Goal: Task Accomplishment & Management: Manage account settings

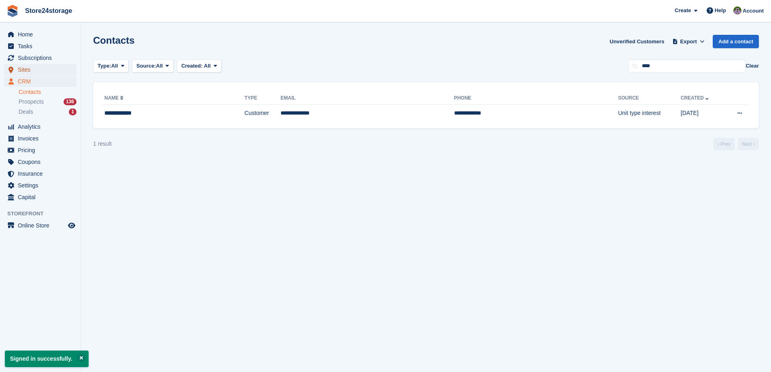
click at [44, 74] on span "Sites" at bounding box center [42, 69] width 49 height 11
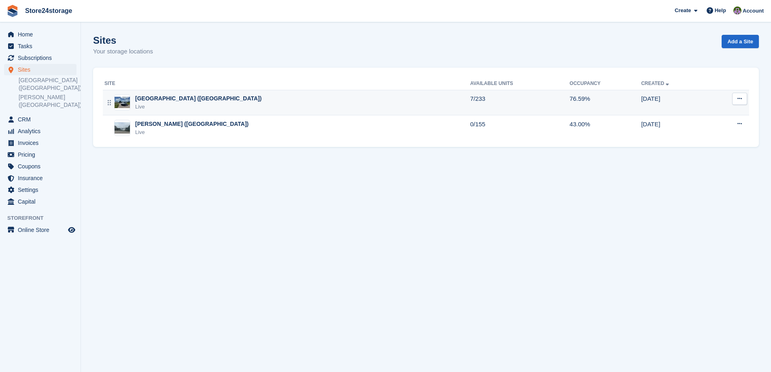
click at [201, 102] on div "Manston Airport (Kent) Live" at bounding box center [287, 102] width 366 height 17
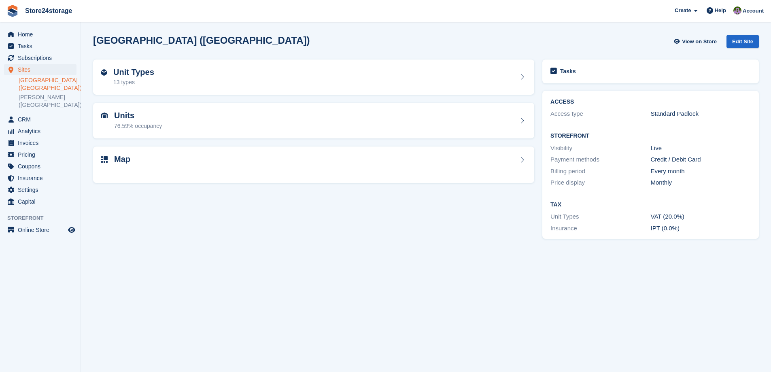
click at [201, 102] on div "Units 76.59% occupancy" at bounding box center [313, 121] width 449 height 44
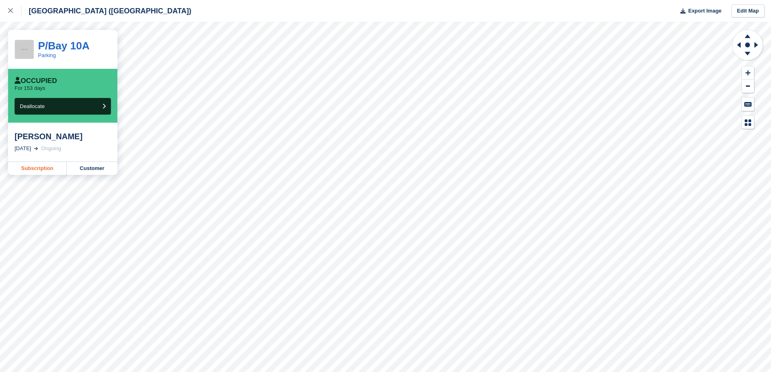
click at [34, 169] on link "Subscription" at bounding box center [37, 168] width 59 height 13
click at [46, 174] on link "Subscription" at bounding box center [37, 168] width 59 height 13
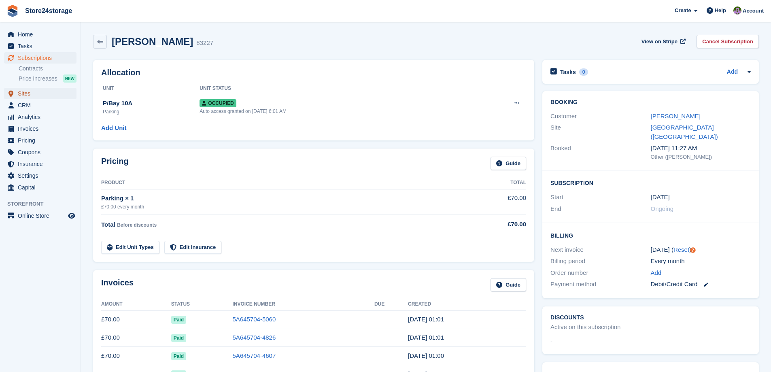
click at [42, 92] on span "Sites" at bounding box center [42, 93] width 49 height 11
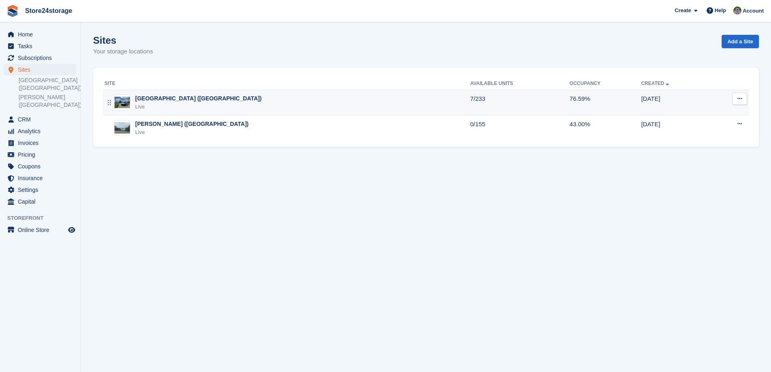
click at [243, 100] on div "Manston Airport (Kent) Live" at bounding box center [287, 102] width 366 height 17
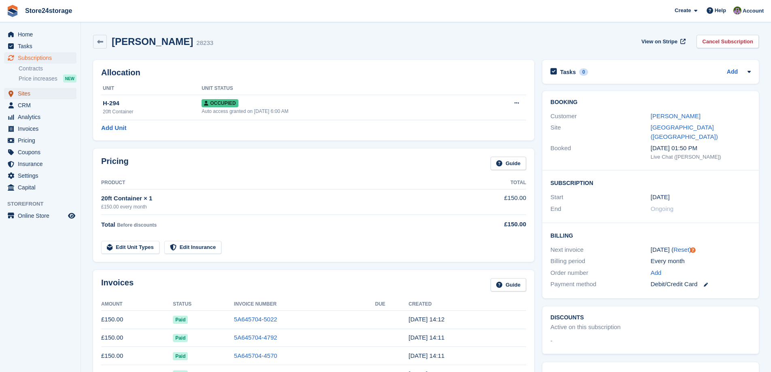
click at [32, 91] on span "Sites" at bounding box center [42, 93] width 49 height 11
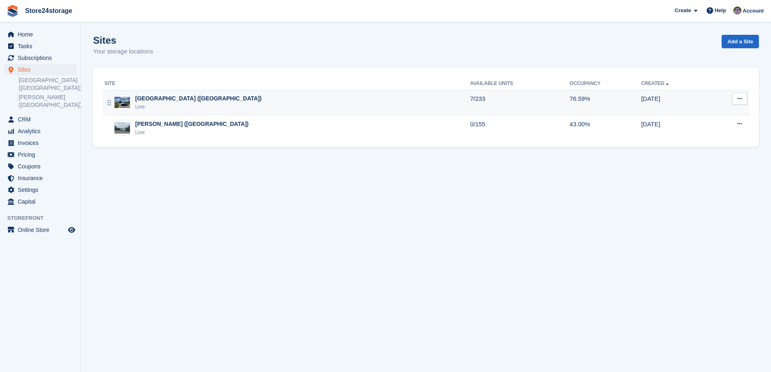
click at [363, 108] on div "Manston Airport (Kent) Live" at bounding box center [287, 102] width 366 height 17
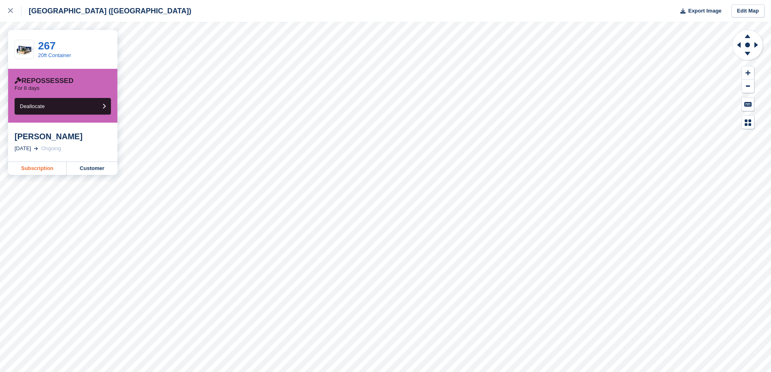
click at [43, 168] on link "Subscription" at bounding box center [37, 168] width 59 height 13
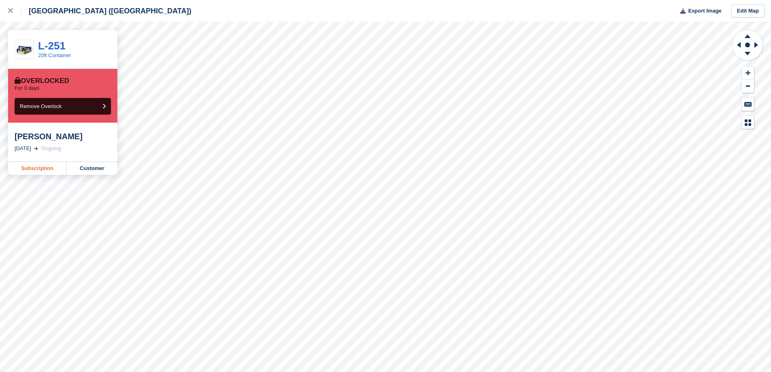
click at [35, 169] on link "Subscription" at bounding box center [37, 168] width 59 height 13
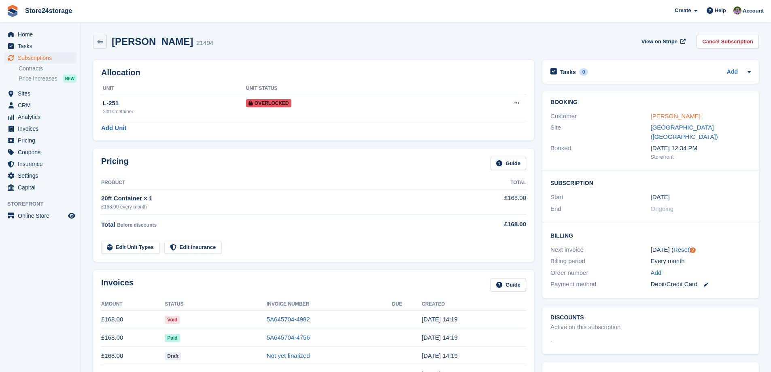
click at [670, 119] on link "[PERSON_NAME]" at bounding box center [676, 116] width 50 height 7
